Goal: Information Seeking & Learning: Learn about a topic

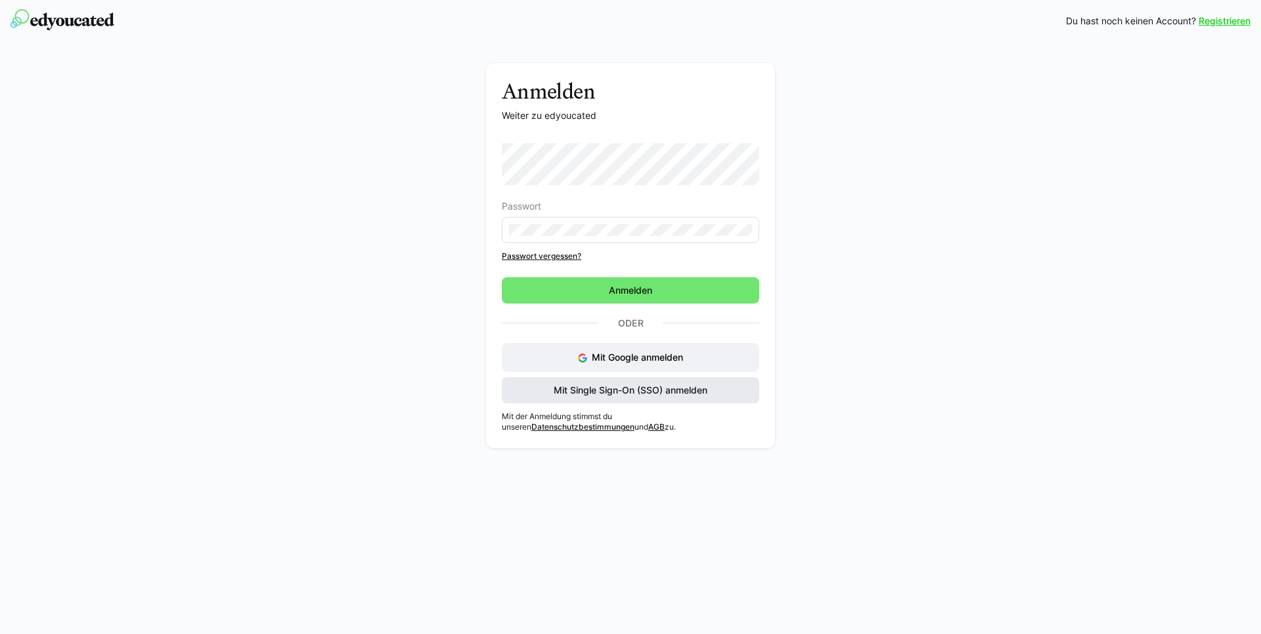
click at [625, 394] on span "Mit Single Sign-On (SSO) anmelden" at bounding box center [631, 390] width 158 height 13
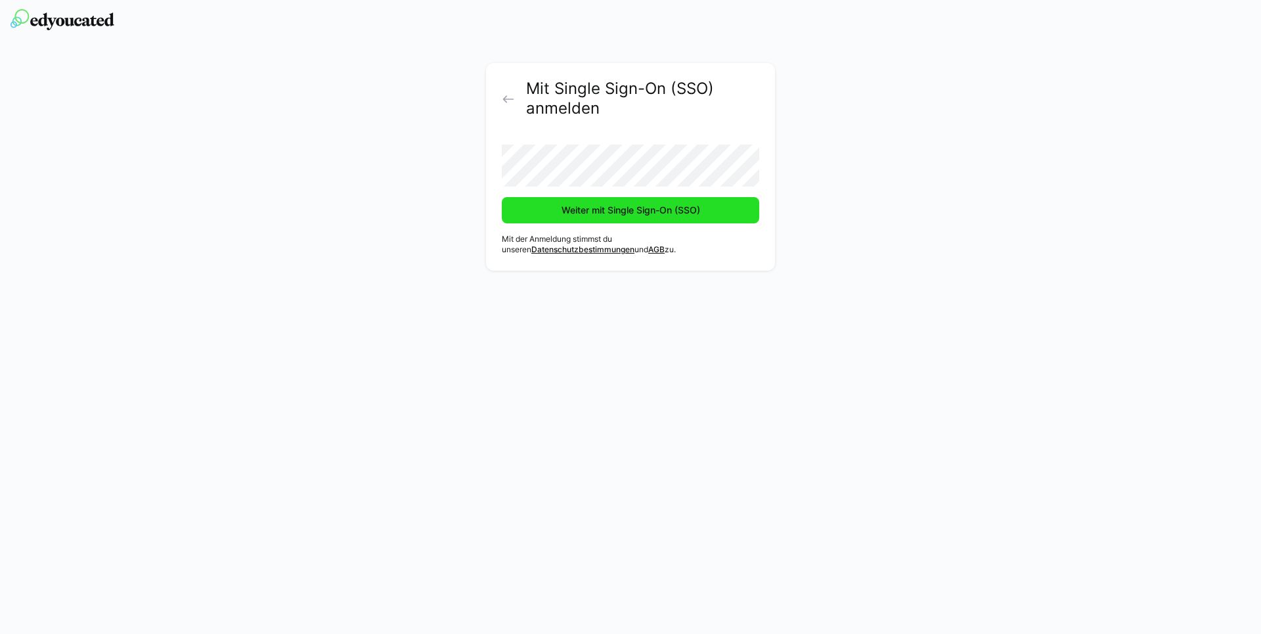
click at [614, 212] on span "Weiter mit Single Sign-On (SSO)" at bounding box center [631, 210] width 143 height 13
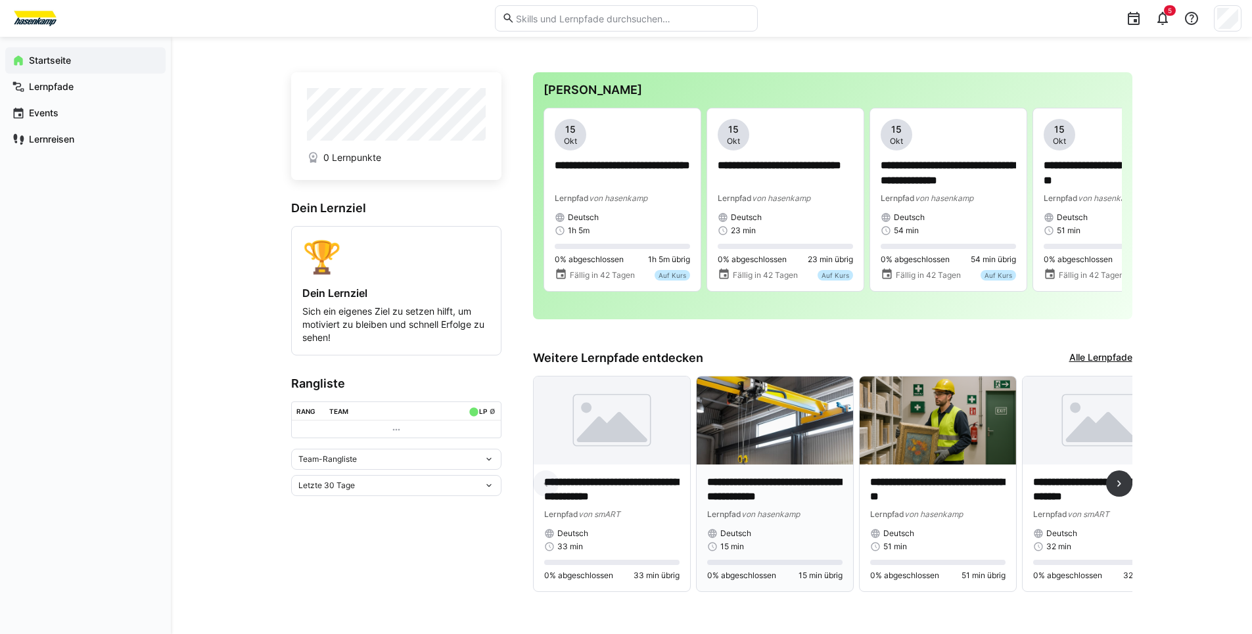
scroll to position [7, 0]
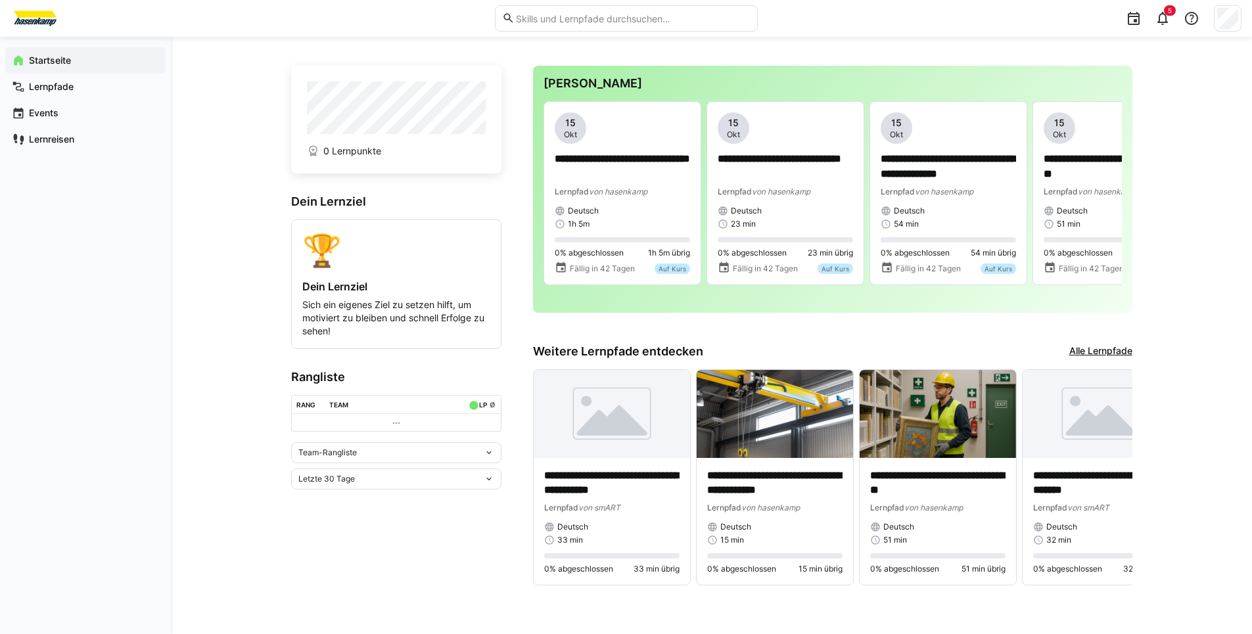
click at [1098, 353] on link "Alle Lernpfade" at bounding box center [1100, 351] width 63 height 14
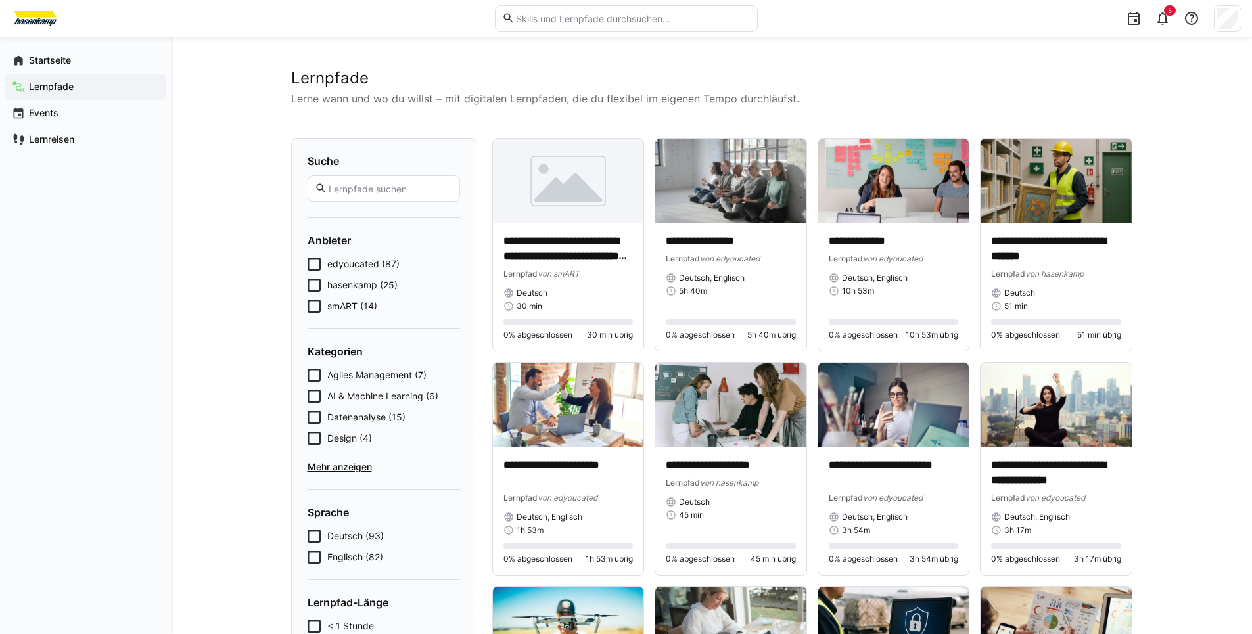
click at [313, 283] on icon at bounding box center [313, 285] width 13 height 13
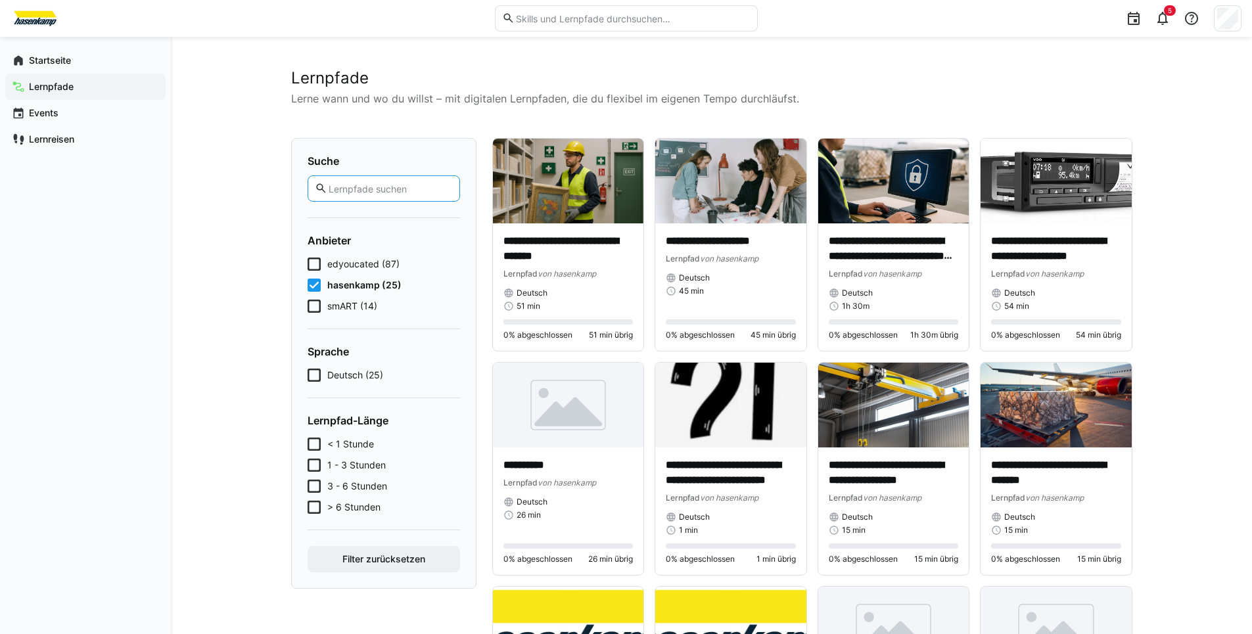
click at [378, 190] on input "text" at bounding box center [389, 189] width 125 height 12
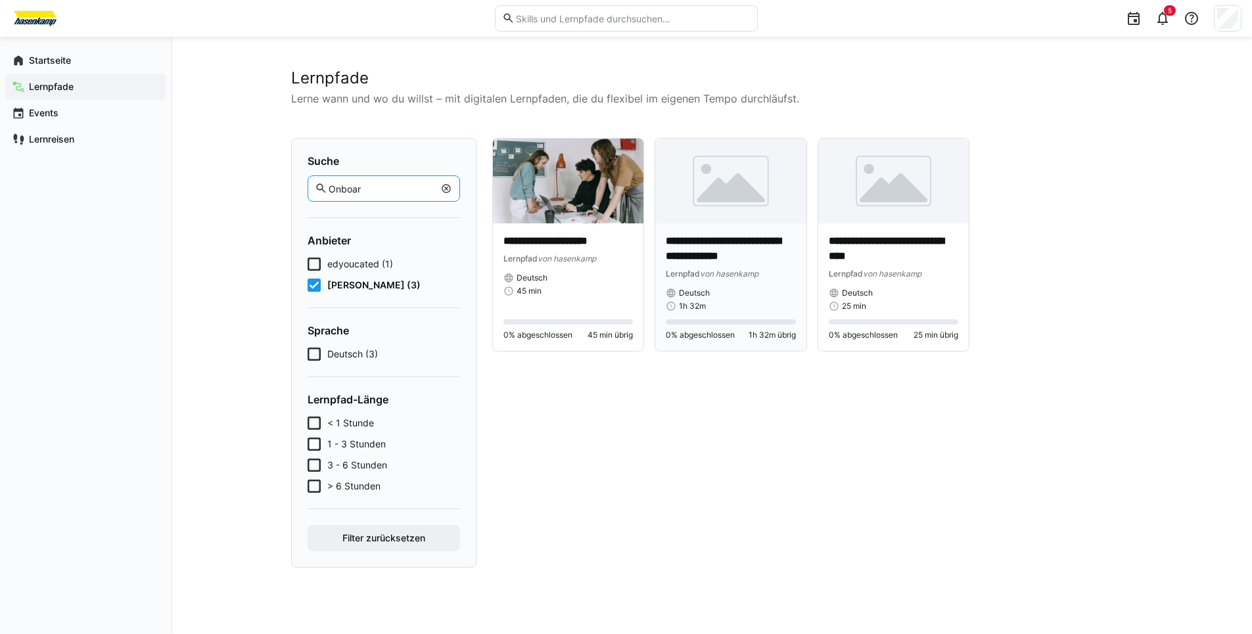
type input "Onboar"
click at [753, 200] on img at bounding box center [730, 181] width 151 height 85
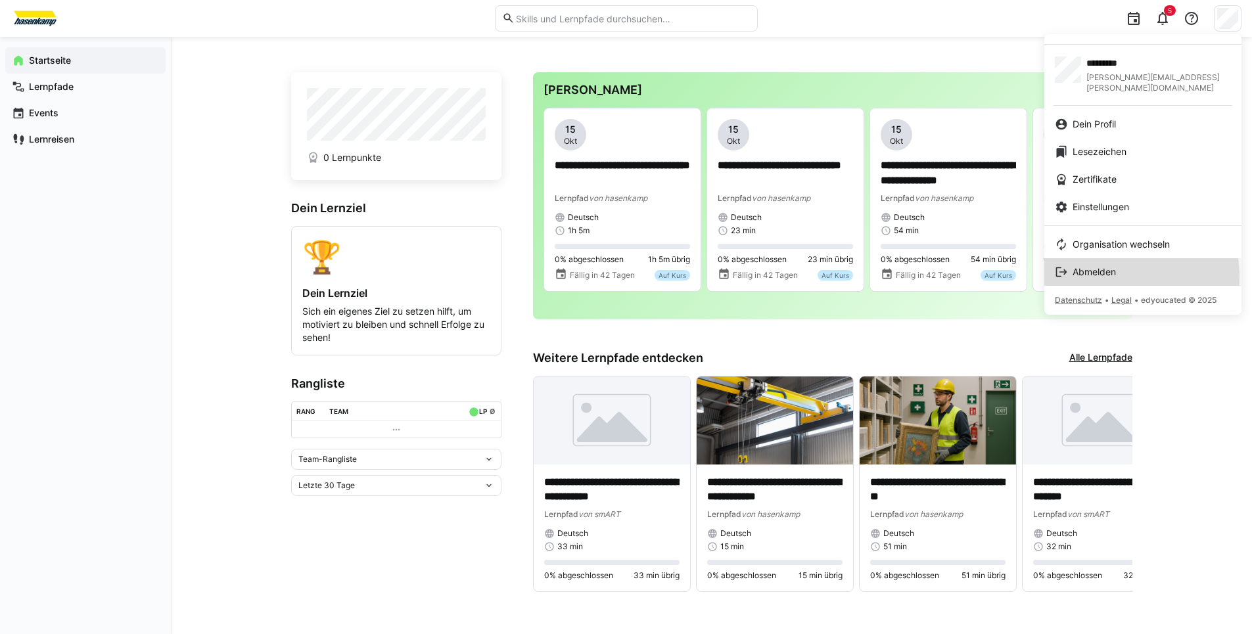
click at [1108, 266] on span "Abmelden" at bounding box center [1093, 271] width 43 height 13
